Goal: Information Seeking & Learning: Learn about a topic

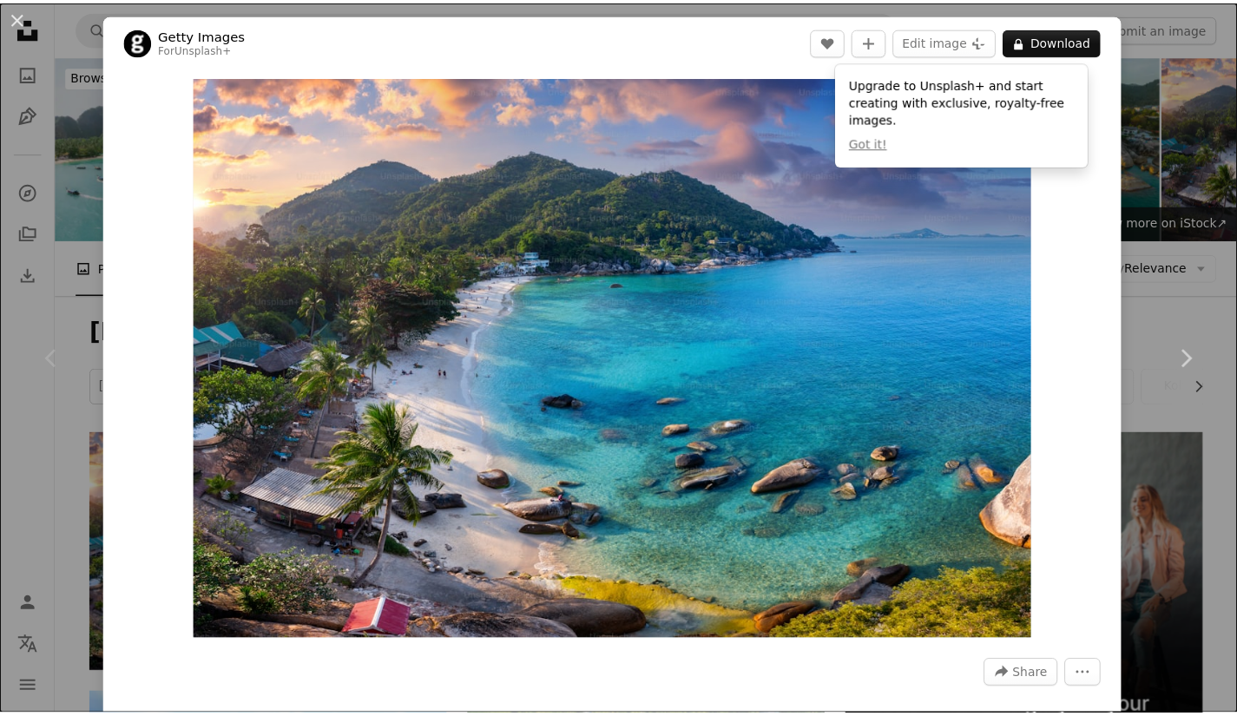
scroll to position [259, 0]
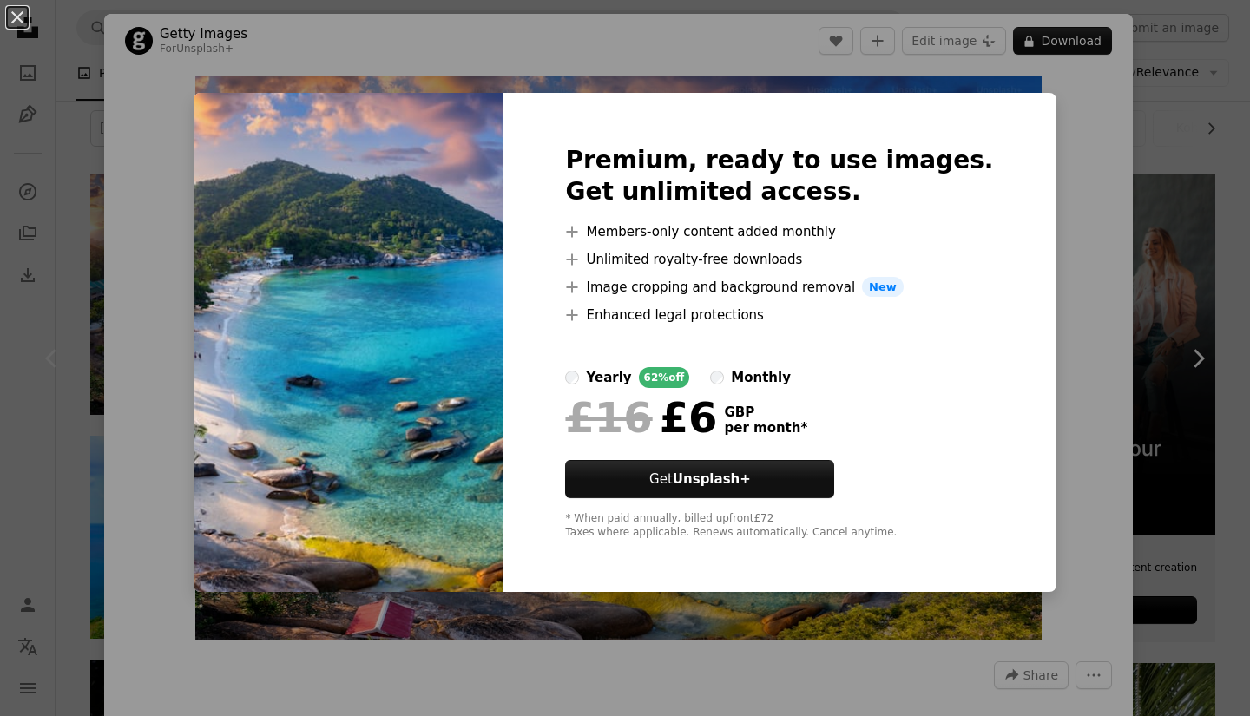
click at [1139, 104] on div "An X shape Premium, ready to use images. Get unlimited access. A plus sign Memb…" at bounding box center [625, 358] width 1250 height 716
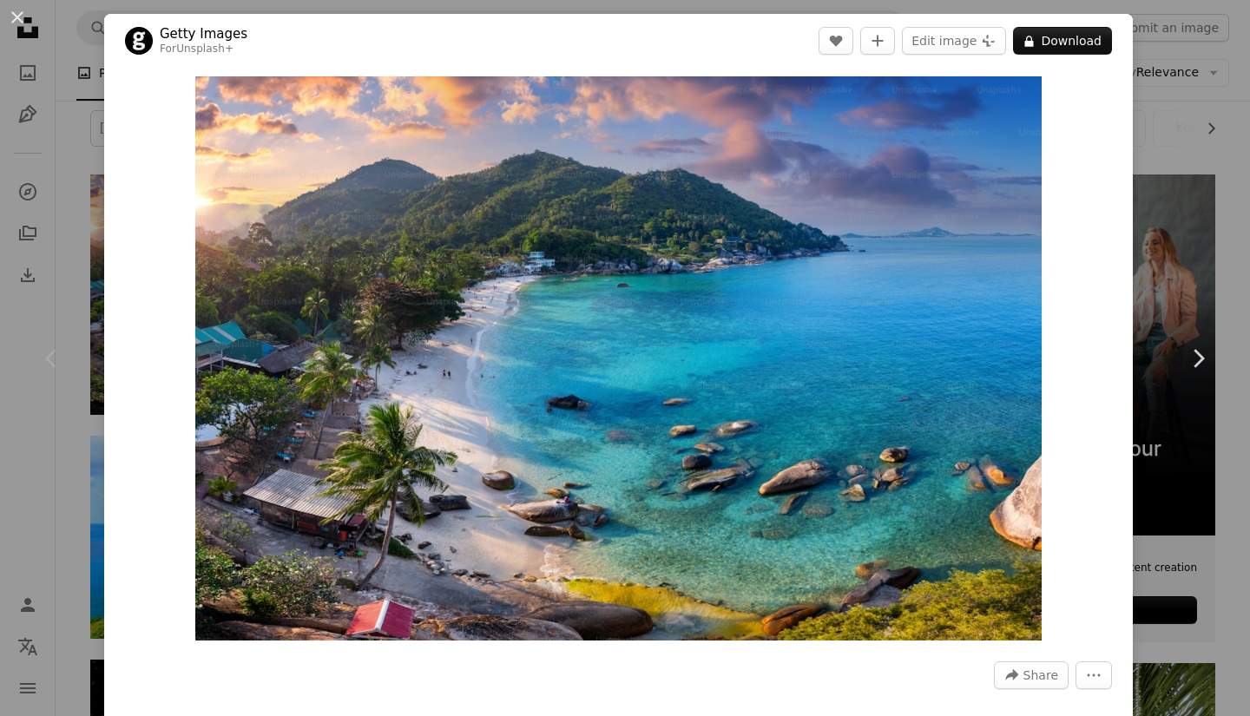
click at [1135, 167] on div "An X shape Chevron left Chevron right Getty Images For Unsplash+ A heart A plus…" at bounding box center [625, 358] width 1250 height 716
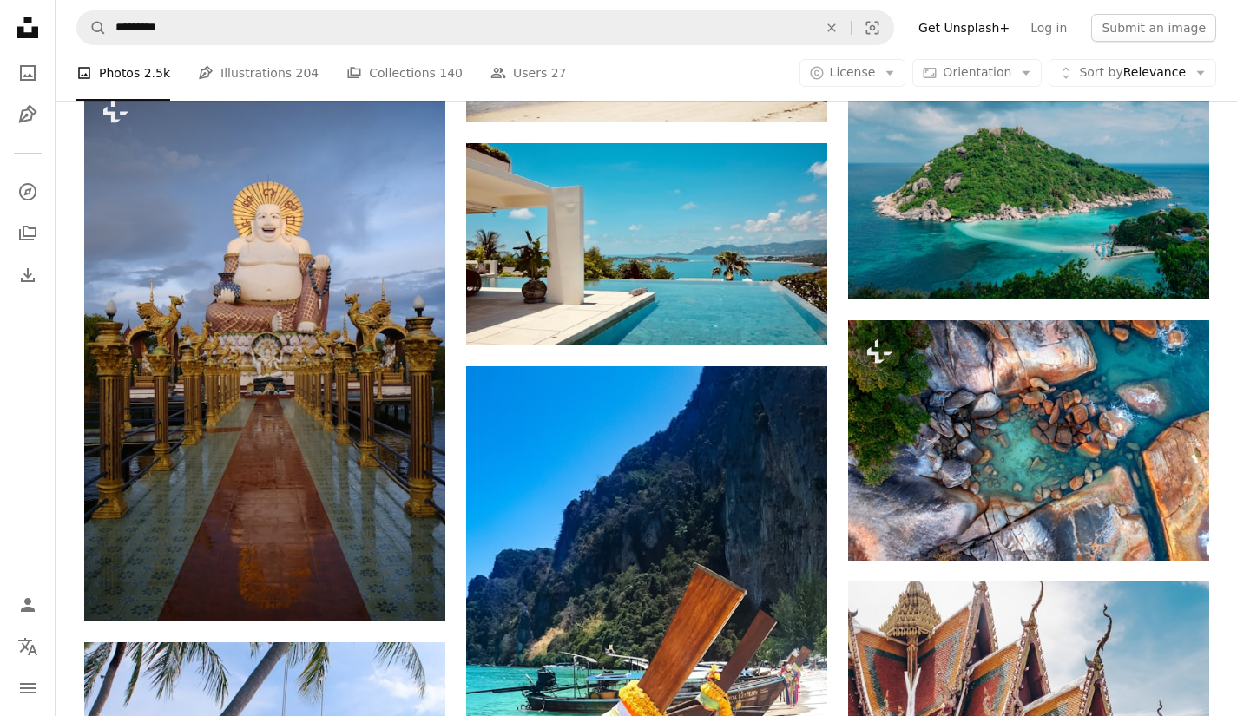
scroll to position [1366, 0]
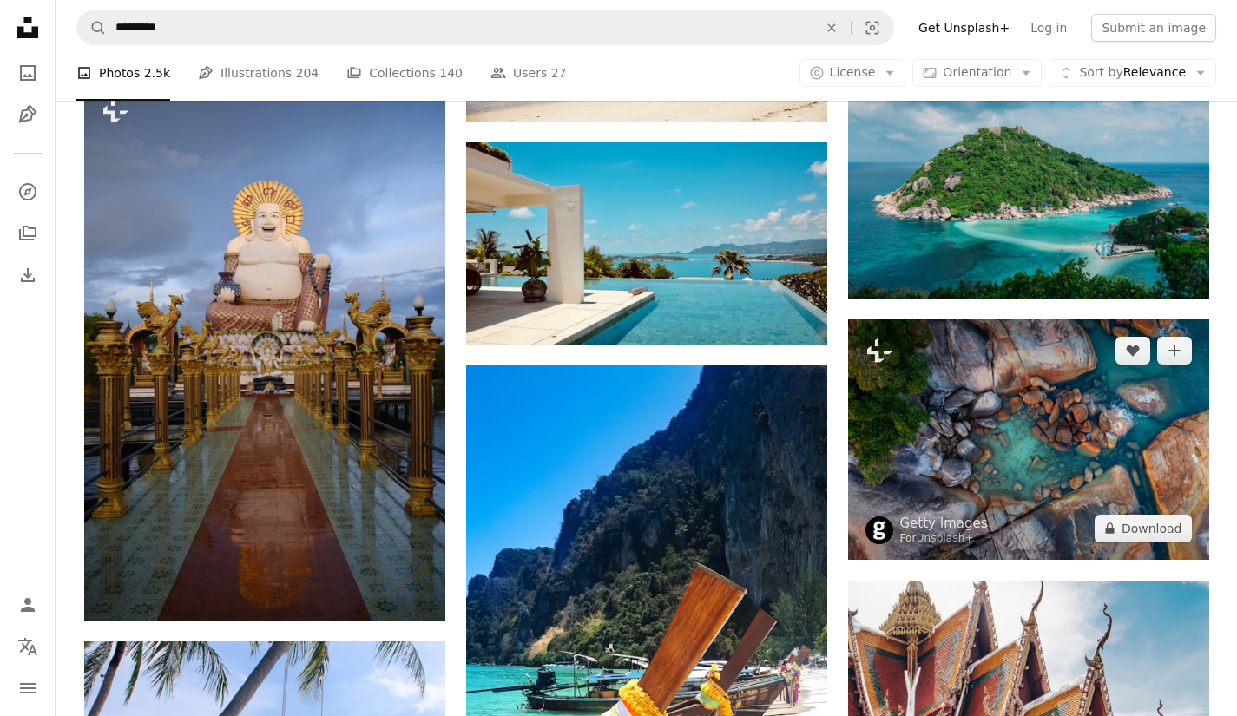
click at [1039, 411] on img at bounding box center [1028, 439] width 361 height 240
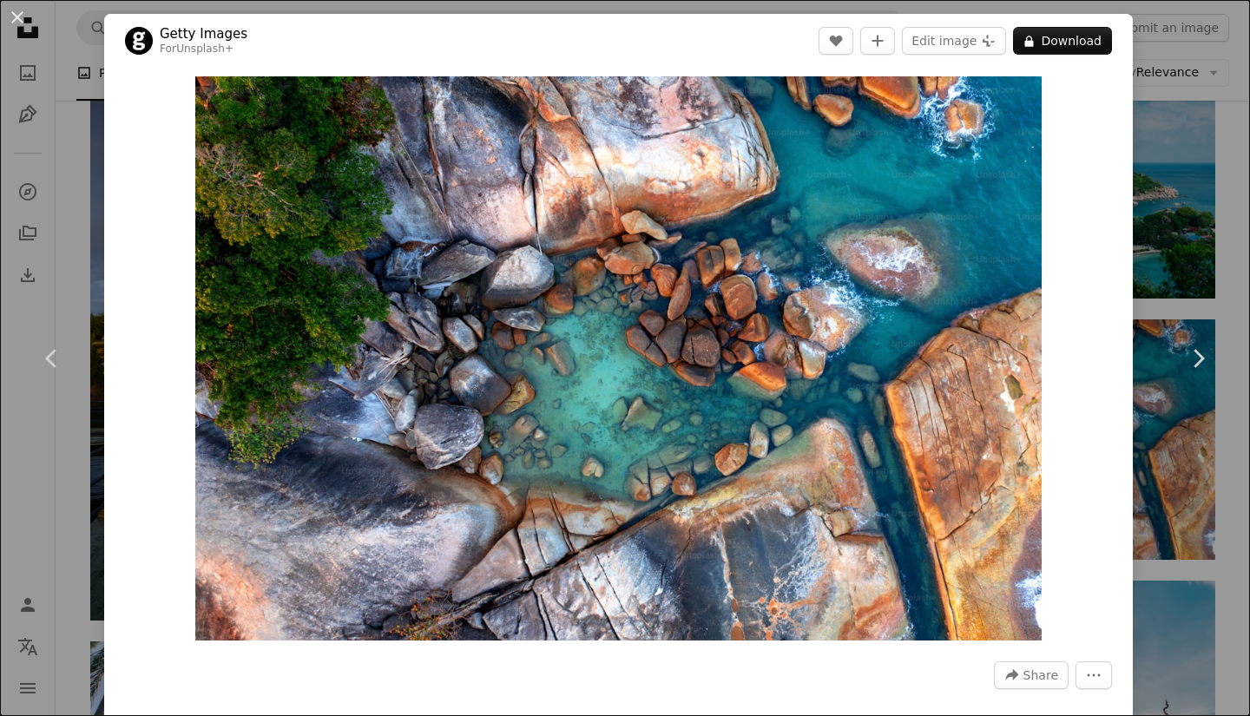
click at [1182, 224] on div "An X shape Chevron left Chevron right Getty Images For Unsplash+ A heart A plus…" at bounding box center [625, 358] width 1250 height 716
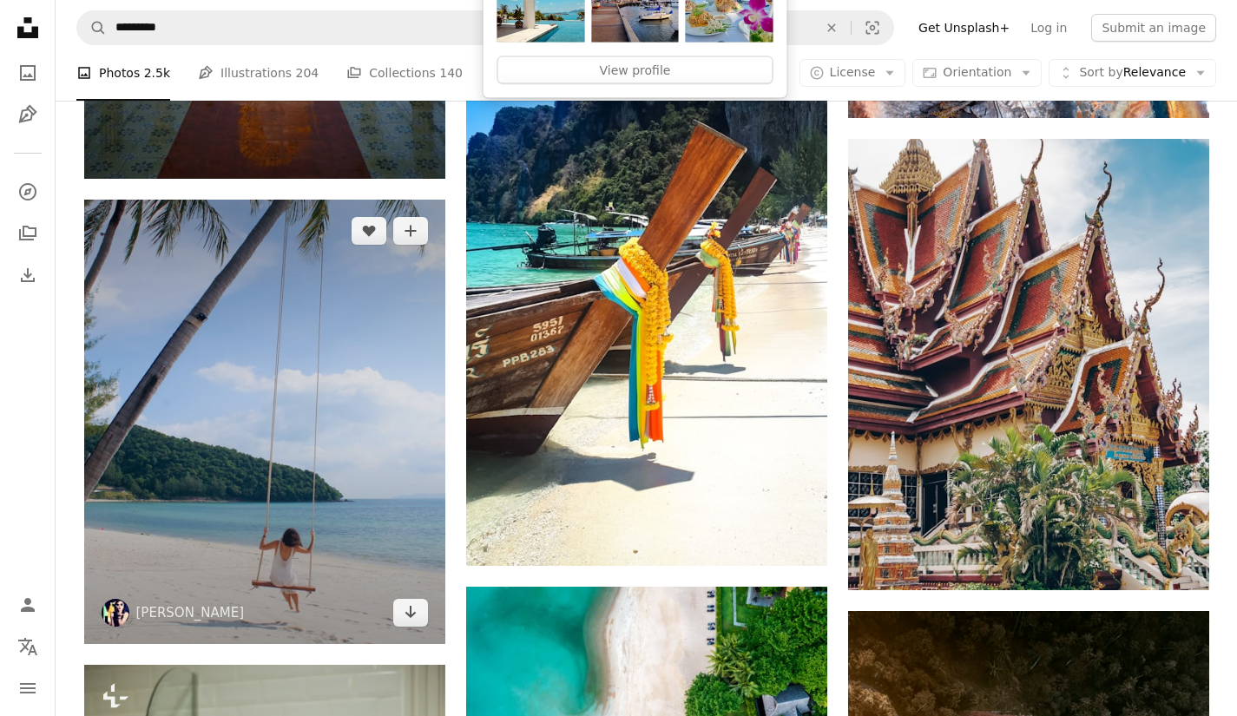
scroll to position [1811, 0]
